Goal: Task Accomplishment & Management: Use online tool/utility

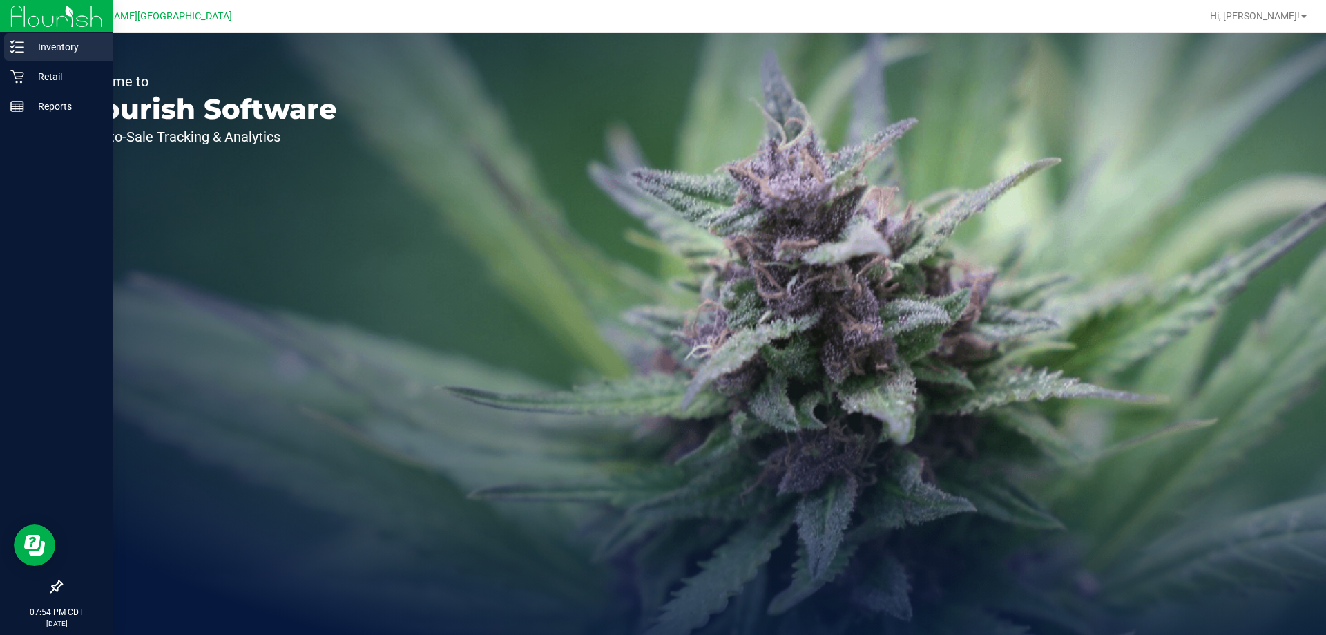
click at [50, 43] on p "Inventory" at bounding box center [65, 47] width 83 height 17
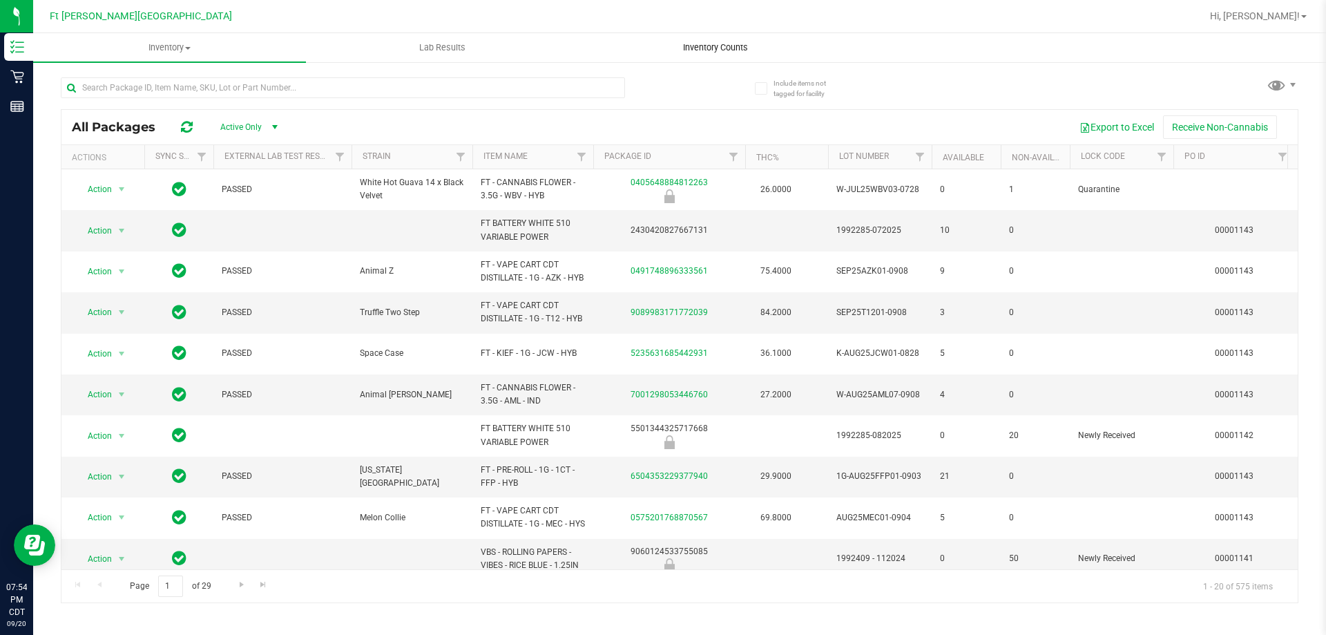
click at [725, 44] on span "Inventory Counts" at bounding box center [716, 47] width 102 height 12
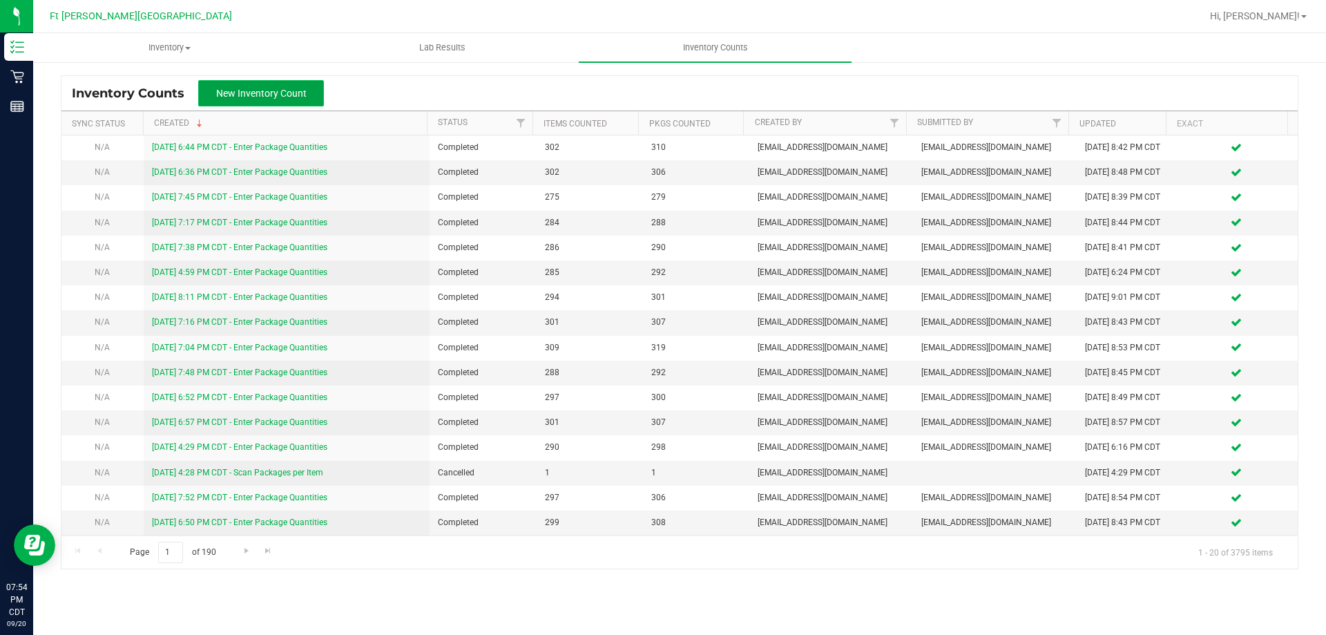
click at [287, 88] on span "New Inventory Count" at bounding box center [261, 93] width 91 height 11
